Goal: Task Accomplishment & Management: Use online tool/utility

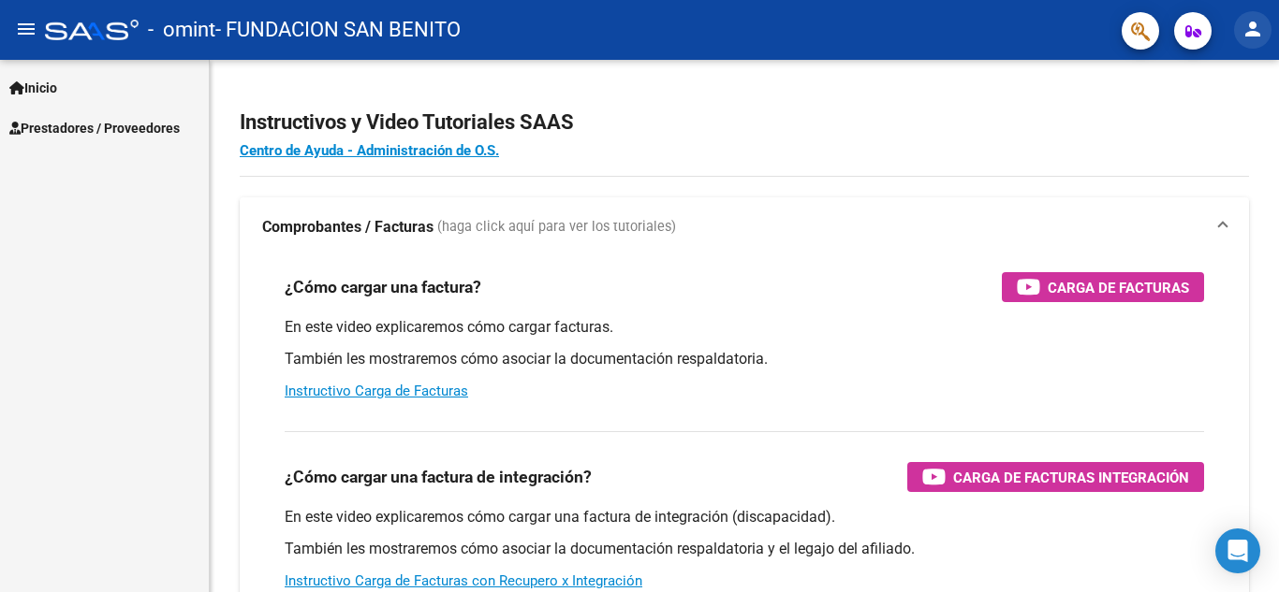
click at [1256, 31] on mat-icon "person" at bounding box center [1252, 29] width 22 height 22
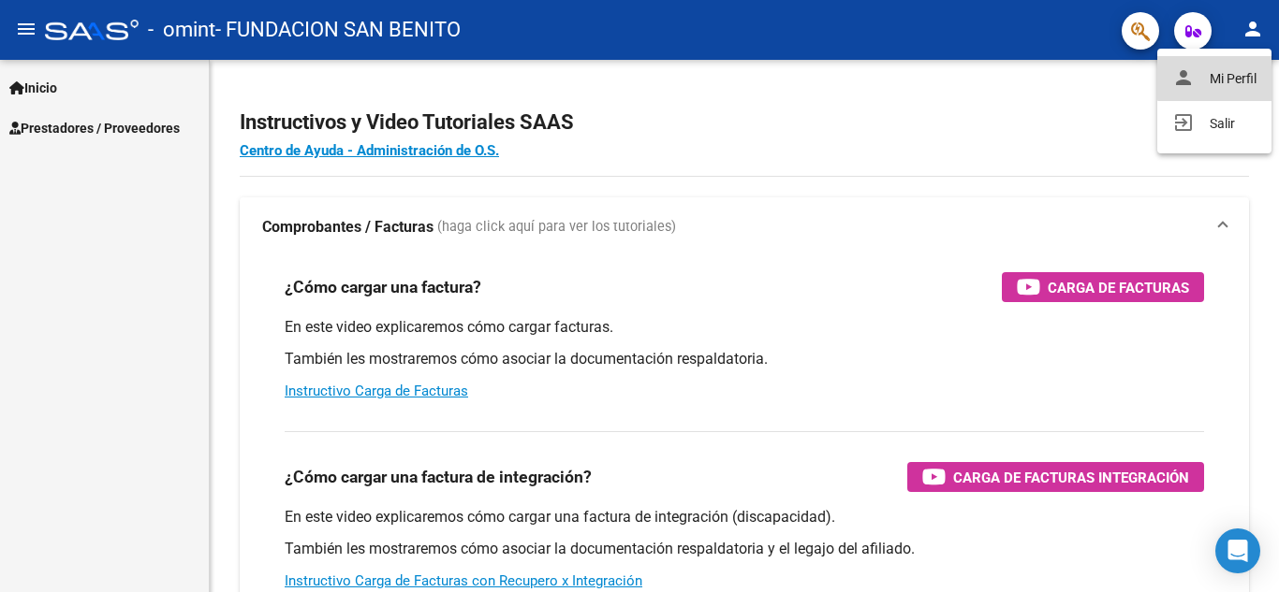
click at [1227, 73] on button "person Mi Perfil" at bounding box center [1214, 78] width 114 height 45
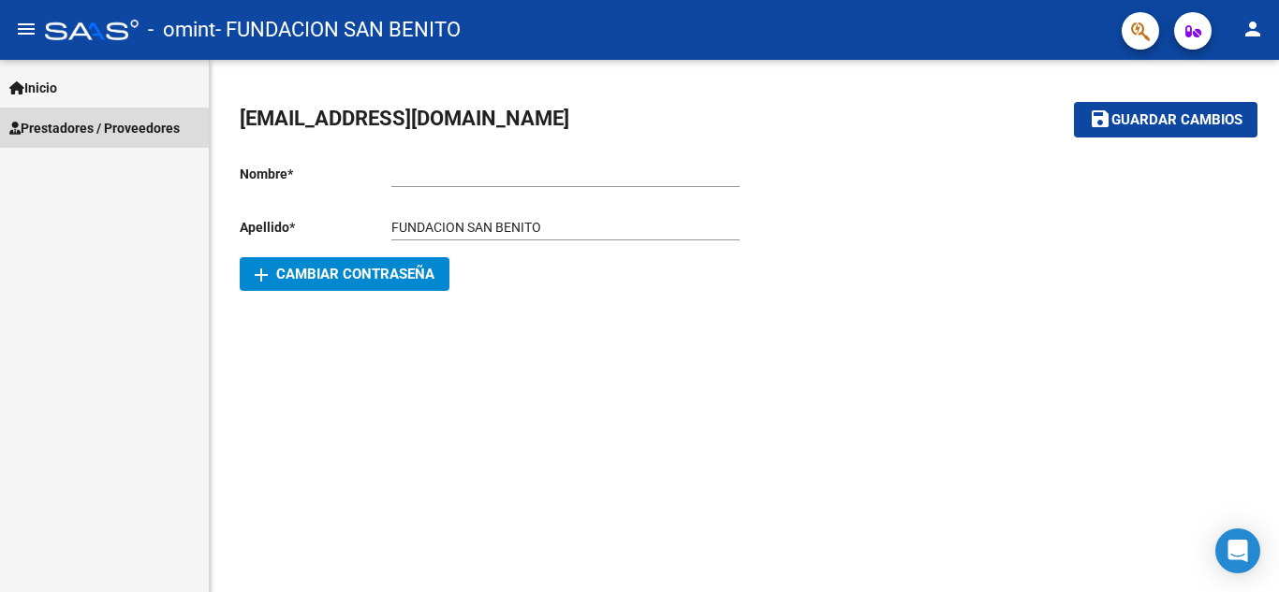
click at [63, 122] on span "Prestadores / Proveedores" at bounding box center [94, 128] width 170 height 21
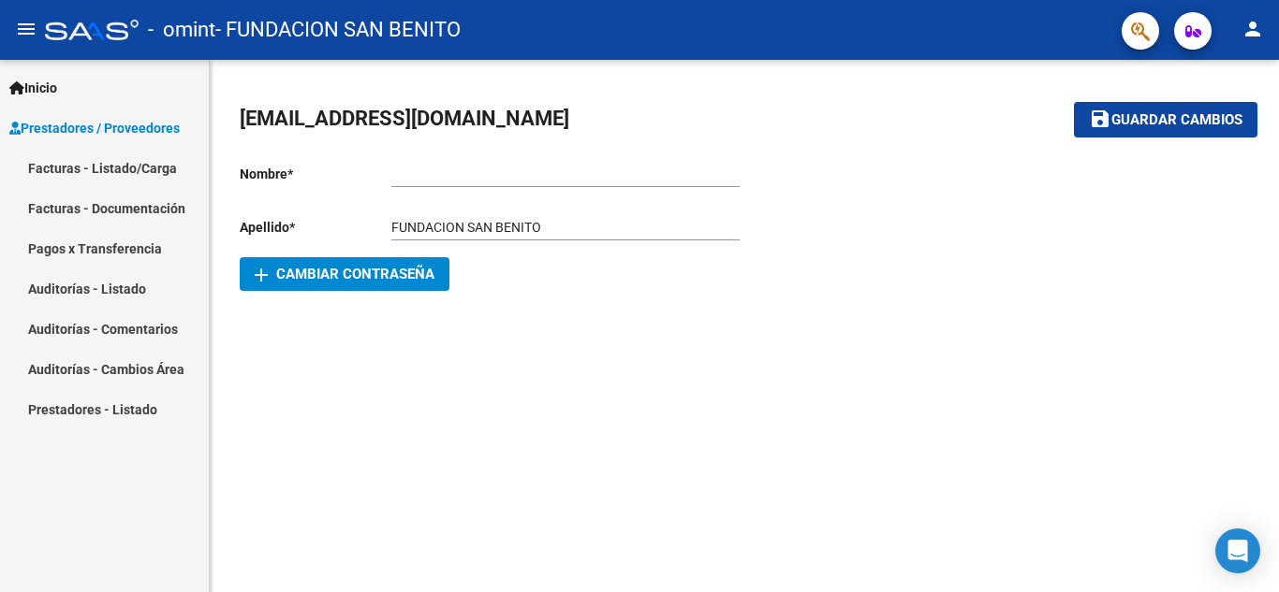
click at [57, 95] on span "Inicio" at bounding box center [33, 88] width 48 height 21
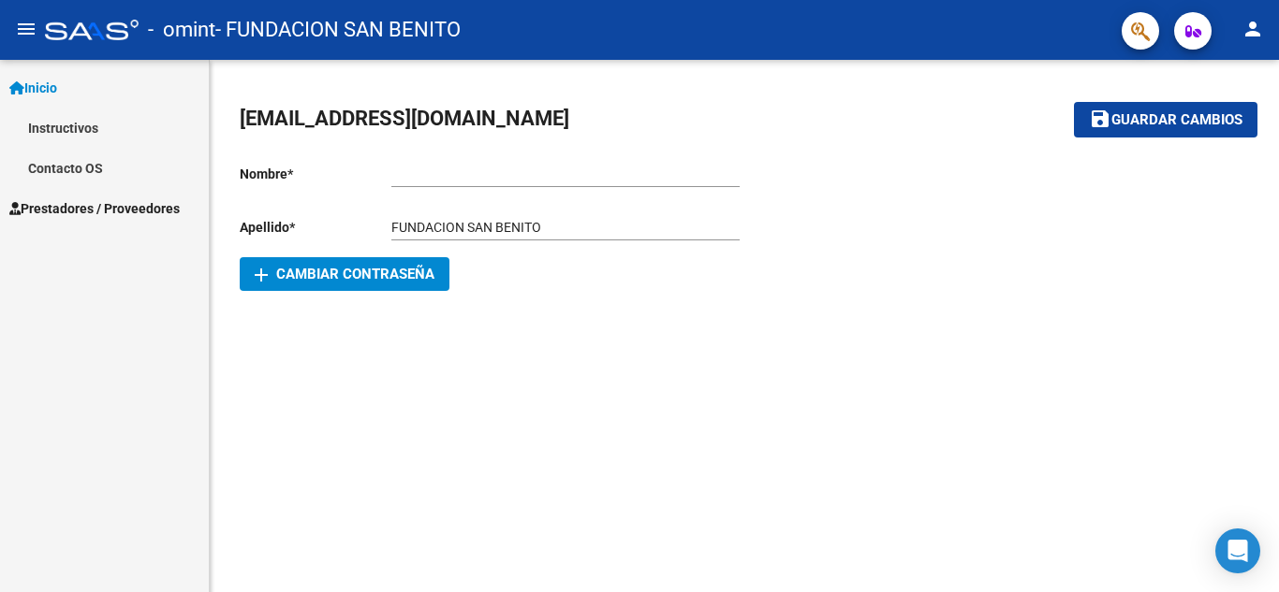
click at [67, 124] on link "Instructivos" at bounding box center [104, 128] width 209 height 40
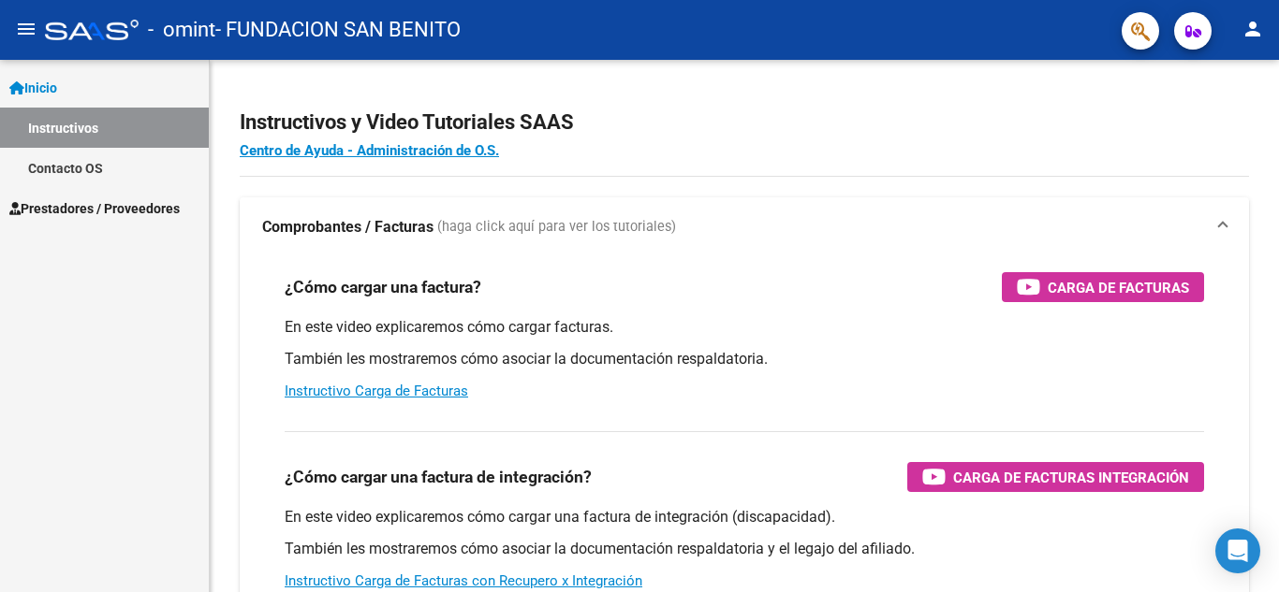
click at [101, 211] on span "Prestadores / Proveedores" at bounding box center [94, 208] width 170 height 21
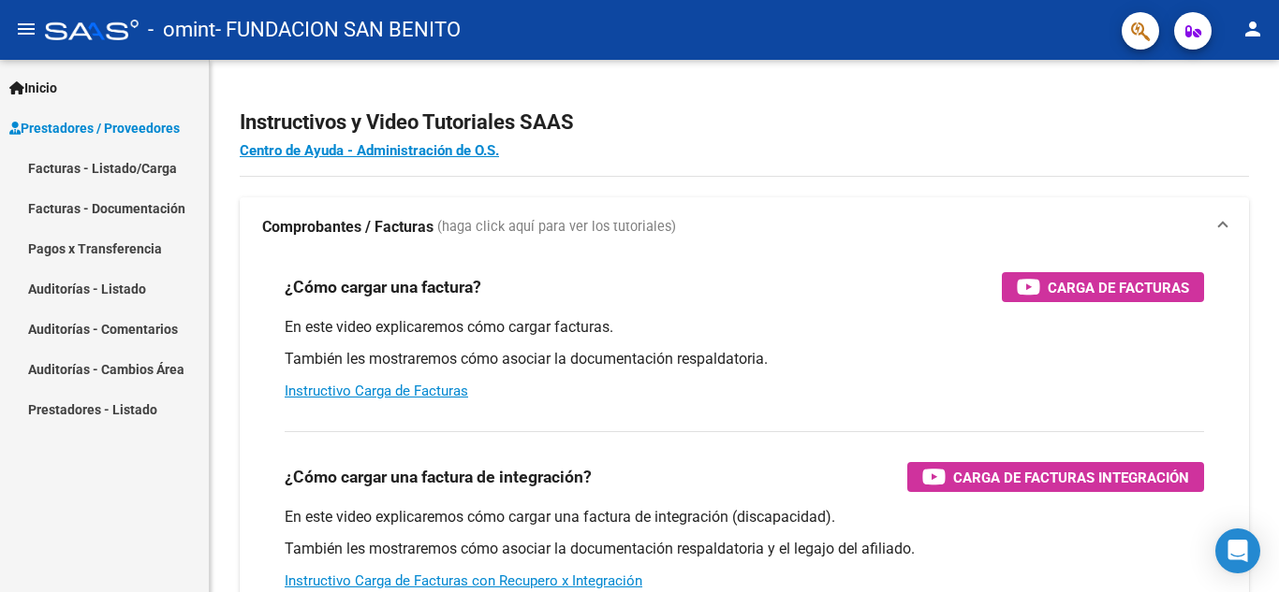
click at [85, 167] on link "Facturas - Listado/Carga" at bounding box center [104, 168] width 209 height 40
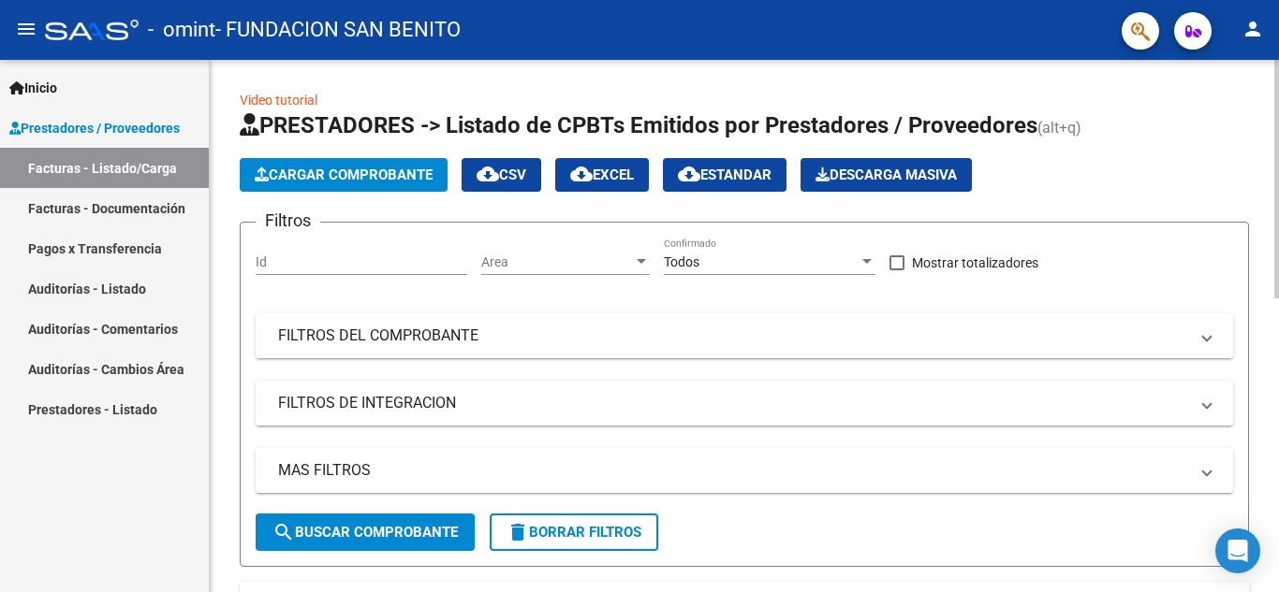
click at [336, 167] on span "Cargar Comprobante" at bounding box center [344, 175] width 178 height 17
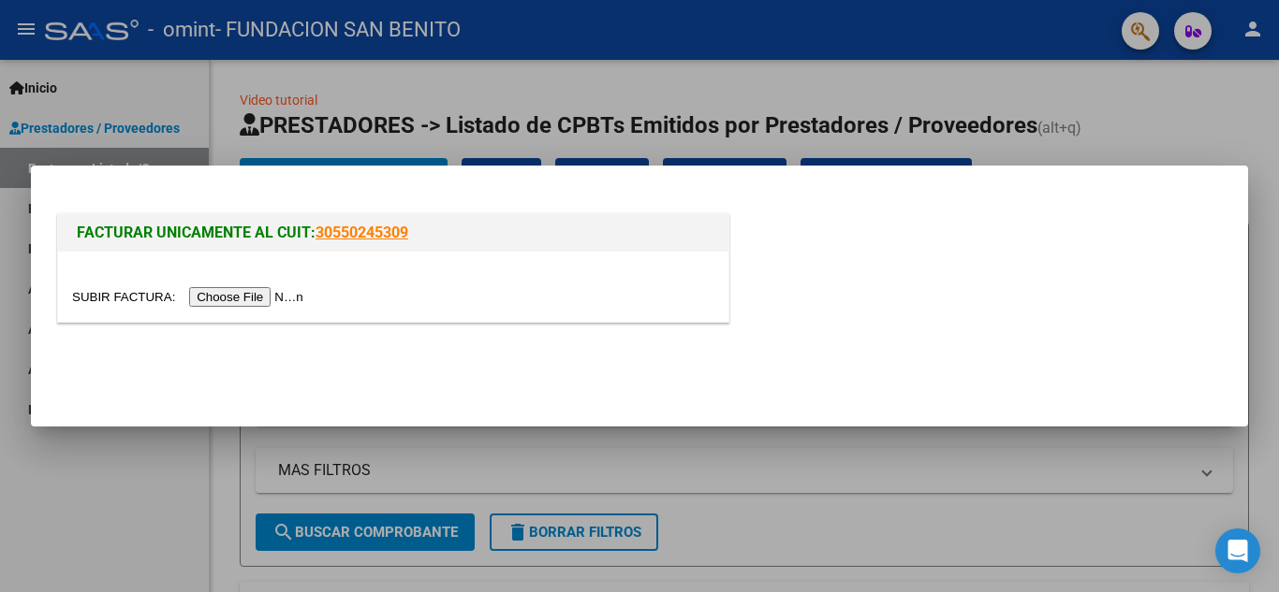
click at [262, 295] on input "file" at bounding box center [190, 297] width 237 height 20
click at [1126, 100] on div at bounding box center [639, 296] width 1279 height 592
